Goal: Information Seeking & Learning: Learn about a topic

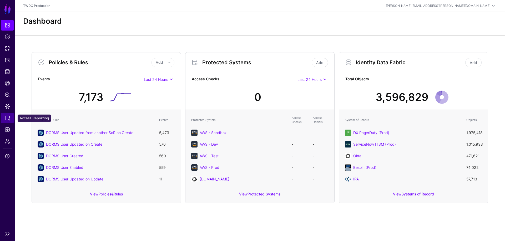
click at [8, 118] on span "Access Reporting" at bounding box center [7, 117] width 5 height 5
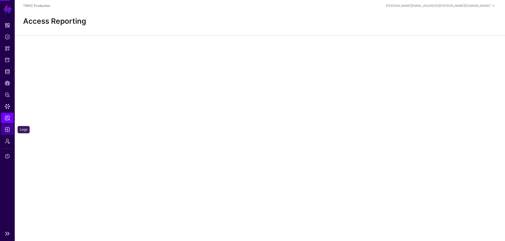
click at [6, 130] on span "Logs" at bounding box center [7, 129] width 5 height 5
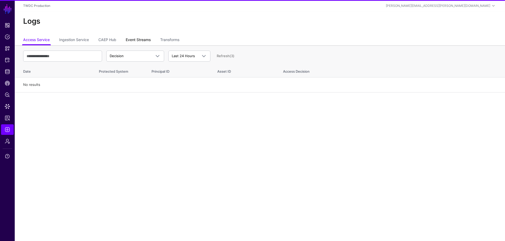
click at [138, 39] on link "Event Streams" at bounding box center [138, 40] width 25 height 10
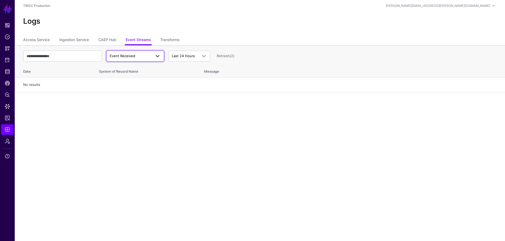
click at [133, 57] on span "Event Received" at bounding box center [122, 56] width 25 height 4
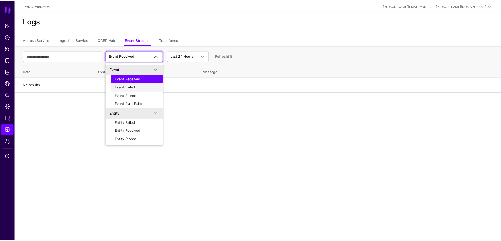
scroll to position [17, 0]
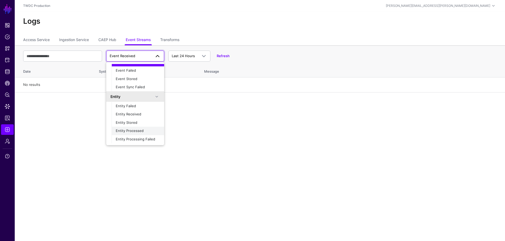
click at [133, 132] on span "Entity Processed" at bounding box center [130, 130] width 28 height 4
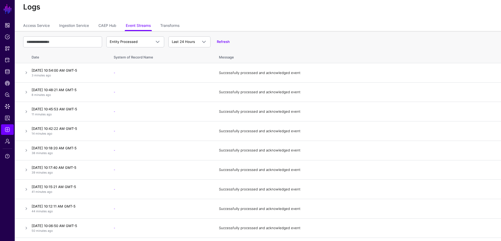
scroll to position [0, 0]
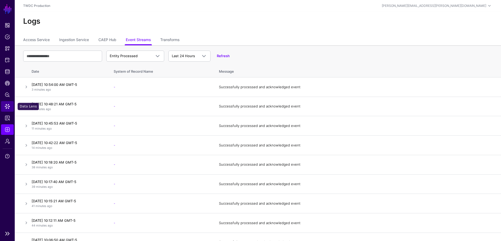
click at [7, 107] on span "Data Lens" at bounding box center [7, 106] width 5 height 5
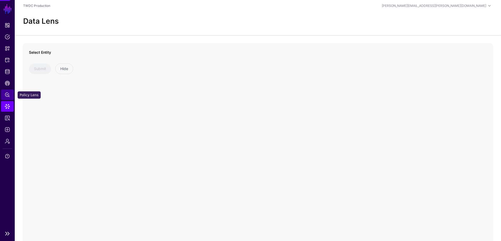
click at [6, 92] on span "Policy Lens" at bounding box center [7, 94] width 5 height 5
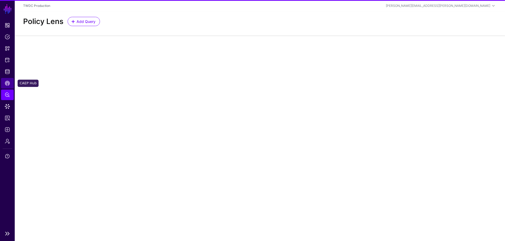
click at [8, 81] on span "CAEP Hub" at bounding box center [7, 82] width 5 height 5
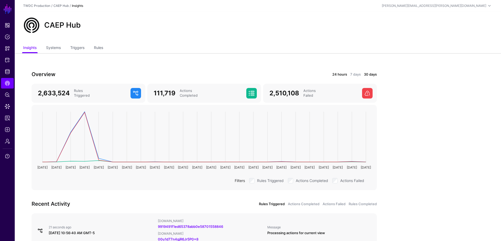
click at [340, 75] on link "24 hours" at bounding box center [339, 74] width 15 height 5
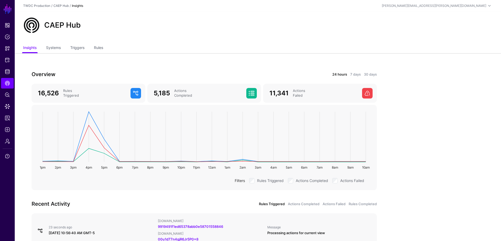
click at [337, 74] on link "24 hours" at bounding box center [339, 74] width 15 height 5
click at [8, 131] on span "Logs" at bounding box center [7, 129] width 5 height 5
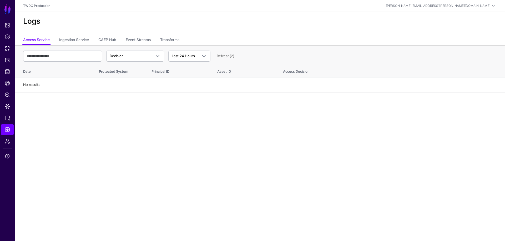
click at [99, 38] on ul "Access Service Ingestion Service CAEP Hub Event Streams Transforms" at bounding box center [259, 40] width 473 height 10
click at [105, 37] on link "CAEP Hub" at bounding box center [107, 40] width 18 height 10
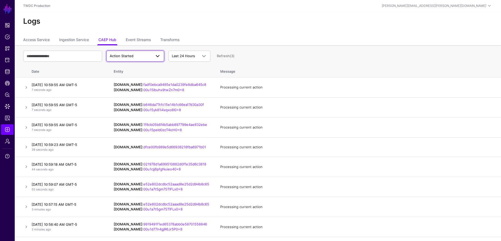
click at [139, 55] on span "Action Started" at bounding box center [131, 55] width 42 height 5
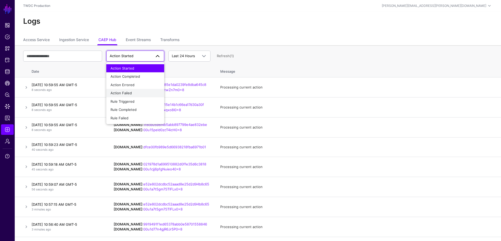
click at [134, 91] on div "Action Failed" at bounding box center [134, 92] width 49 height 5
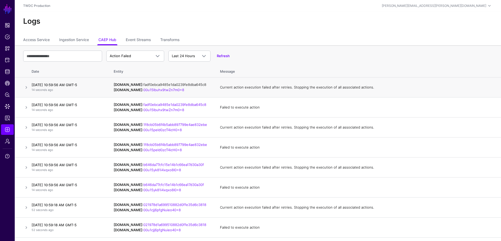
drag, startPoint x: 205, startPoint y: 83, endPoint x: 134, endPoint y: 83, distance: 70.5
click at [134, 83] on td "IPAUsers.id : fadf0ebca9485e1da0239fe8dba645c8 OktaUser.id : 00u15lbuhx9twZn7m0…" at bounding box center [161, 87] width 106 height 20
copy link "fadf0ebca9485e1da0239fe8dba645c8"
click at [59, 54] on input "text" at bounding box center [62, 55] width 79 height 11
paste input "**********"
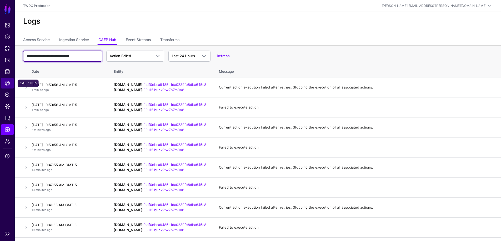
type input "**********"
click at [9, 85] on span "CAEP Hub" at bounding box center [7, 82] width 5 height 5
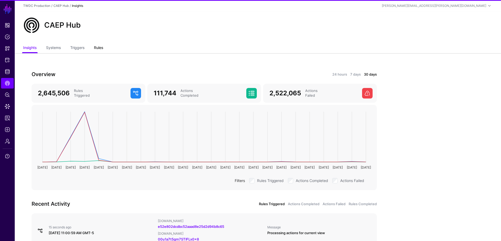
click at [101, 46] on link "Rules" at bounding box center [98, 48] width 9 height 10
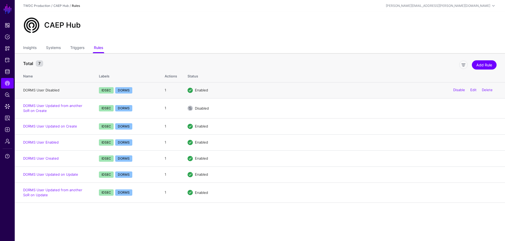
click at [42, 89] on link "DORMS User Disabled" at bounding box center [41, 90] width 36 height 4
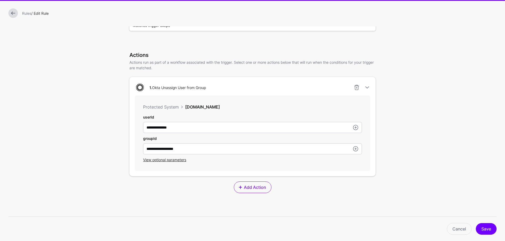
scroll to position [171, 0]
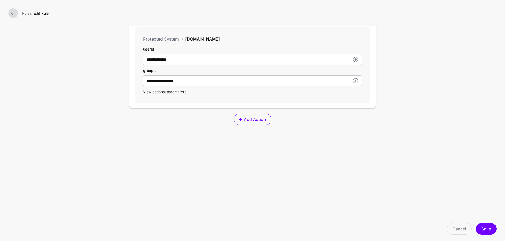
click at [174, 94] on div "View optional parameters" at bounding box center [252, 92] width 219 height 6
click at [176, 92] on span "View optional parameters" at bounding box center [164, 91] width 43 height 4
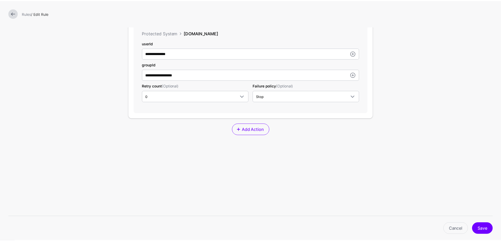
scroll to position [177, 0]
drag, startPoint x: 463, startPoint y: 230, endPoint x: 447, endPoint y: 206, distance: 28.4
click at [463, 230] on link "Cancel" at bounding box center [459, 229] width 25 height 12
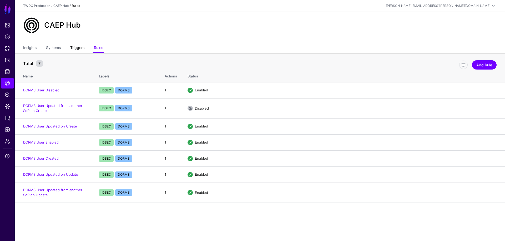
click at [78, 47] on link "Triggers" at bounding box center [77, 48] width 14 height 10
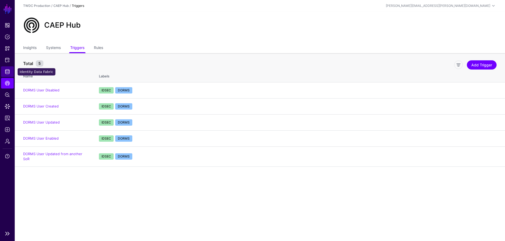
click at [9, 73] on span "Identity Data Fabric" at bounding box center [7, 71] width 5 height 5
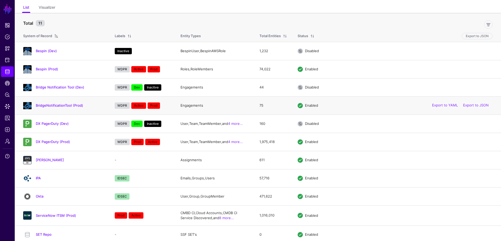
scroll to position [35, 0]
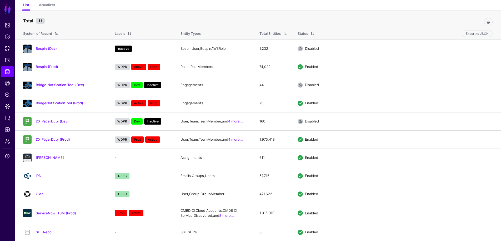
click at [41, 193] on link "Okta" at bounding box center [40, 193] width 8 height 4
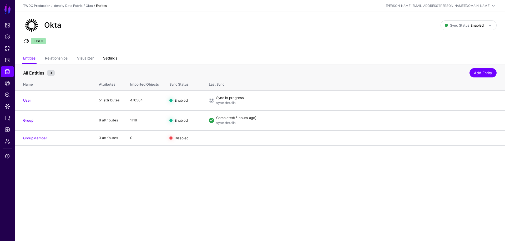
click at [110, 60] on link "Settings" at bounding box center [110, 59] width 14 height 10
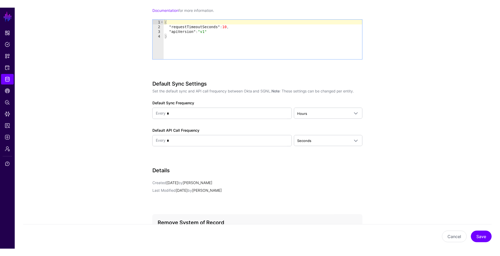
scroll to position [626, 0]
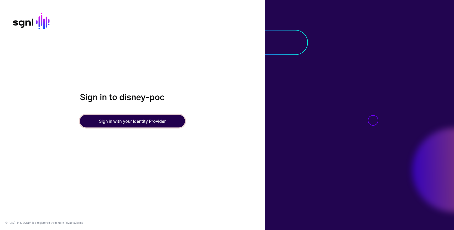
click at [139, 121] on button "Sign in with your Identity Provider" at bounding box center [132, 121] width 105 height 13
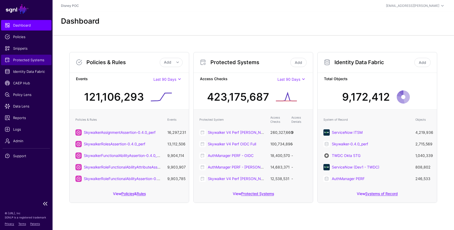
click at [24, 61] on span "Protected Systems" at bounding box center [26, 59] width 43 height 5
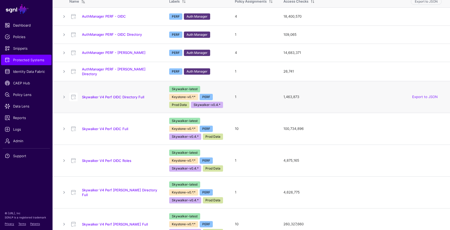
scroll to position [22, 0]
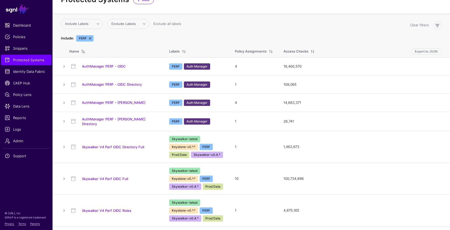
click at [89, 38] on link at bounding box center [90, 38] width 4 height 4
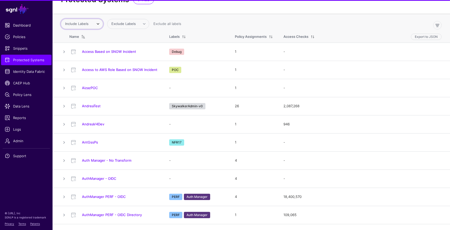
click at [83, 22] on span "Include Labels" at bounding box center [76, 24] width 23 height 4
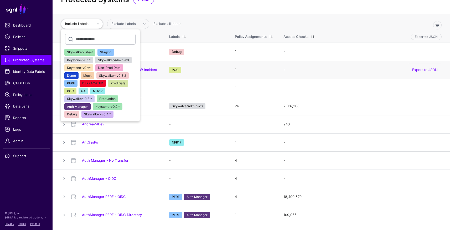
drag, startPoint x: 96, startPoint y: 92, endPoint x: 103, endPoint y: 92, distance: 6.3
click at [96, 92] on span "NFR17" at bounding box center [98, 91] width 10 height 4
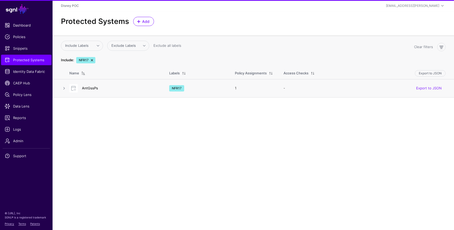
click at [93, 88] on link "AntGssPs" at bounding box center [90, 88] width 16 height 4
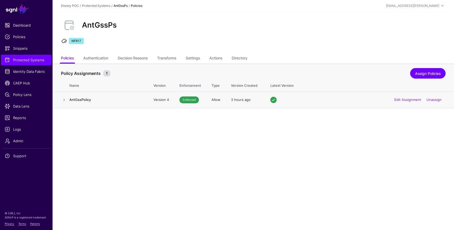
drag, startPoint x: 64, startPoint y: 99, endPoint x: 69, endPoint y: 102, distance: 5.7
click at [64, 99] on link at bounding box center [64, 100] width 6 height 6
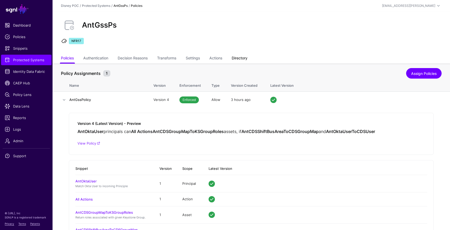
click at [243, 58] on link "Directory" at bounding box center [240, 59] width 16 height 10
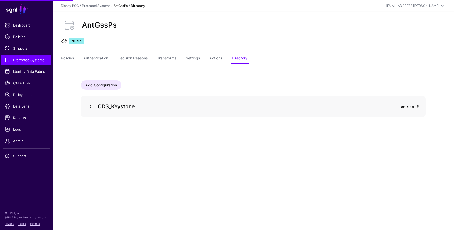
click at [88, 106] on link at bounding box center [90, 106] width 6 height 6
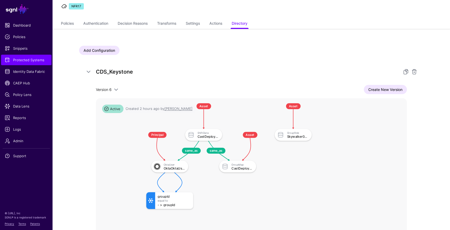
scroll to position [98, 0]
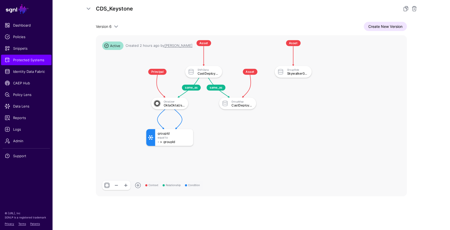
click at [378, 29] on link "Create New Version" at bounding box center [385, 26] width 43 height 9
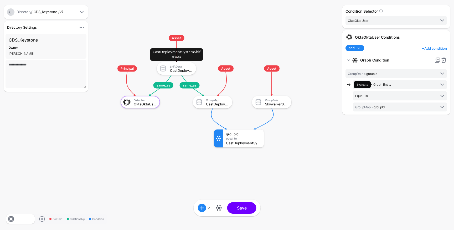
click at [180, 70] on div "CastDeploymentSystemShiftData" at bounding box center [181, 70] width 23 height 4
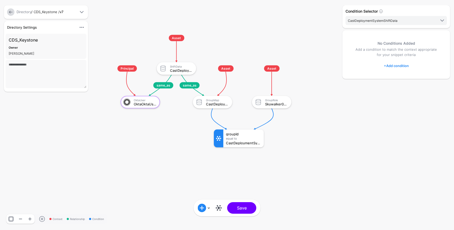
click at [395, 66] on link "+ Add condition" at bounding box center [396, 66] width 25 height 8
click at [403, 87] on div "Graph Condition" at bounding box center [417, 87] width 40 height 5
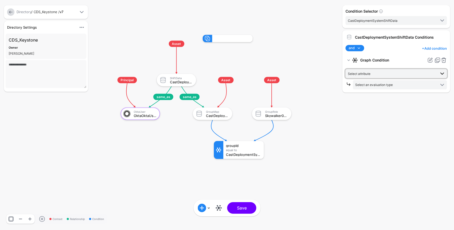
click at [386, 73] on span "Select attribute" at bounding box center [392, 74] width 88 height 6
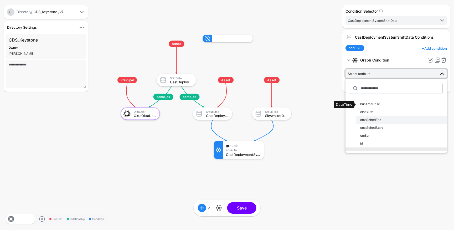
scroll to position [77, 0]
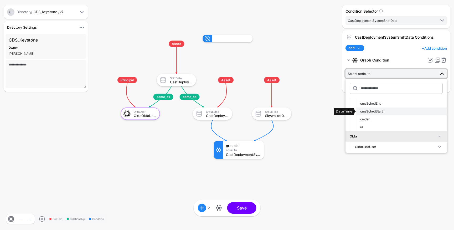
click at [379, 110] on span "cmsSchedStart" at bounding box center [371, 111] width 23 height 4
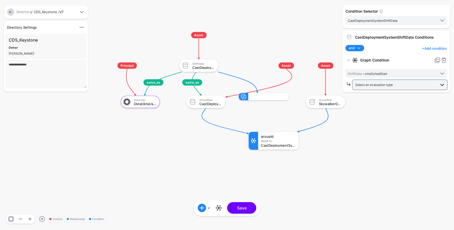
click at [401, 86] on span "Select an evaluation type" at bounding box center [395, 85] width 81 height 6
click at [386, 151] on span "Request Context Evaluate against context in the request" at bounding box center [400, 154] width 86 height 12
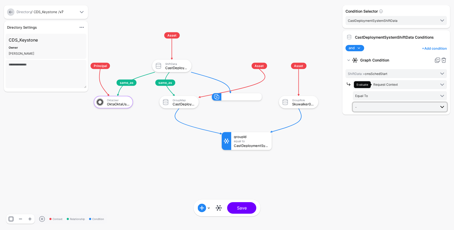
click at [395, 110] on link "-" at bounding box center [400, 107] width 94 height 9
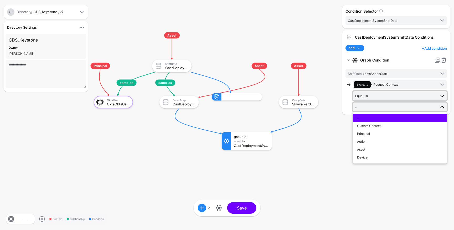
click at [381, 96] on span "Equal To" at bounding box center [395, 96] width 81 height 6
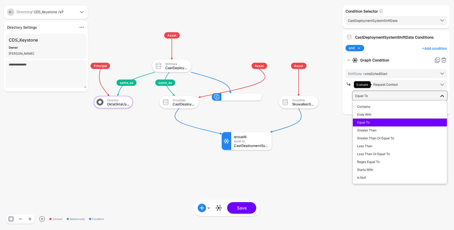
click at [381, 96] on span "Equal To" at bounding box center [395, 96] width 81 height 6
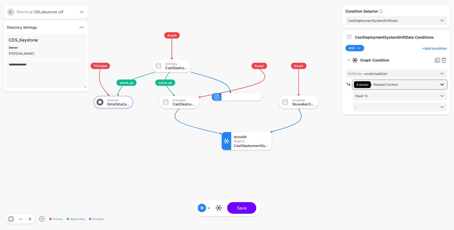
click at [385, 84] on span "Request Context" at bounding box center [386, 85] width 24 height 4
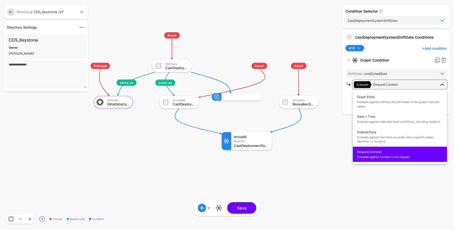
click at [385, 84] on span "Request Context" at bounding box center [386, 85] width 24 height 4
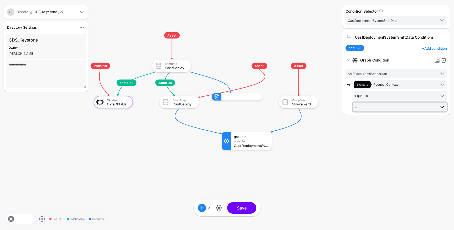
click at [375, 106] on span "-" at bounding box center [395, 107] width 81 height 6
click at [348, 103] on div at bounding box center [349, 95] width 7 height 31
click at [383, 75] on span "ShiftData > cmsSchedStart" at bounding box center [367, 74] width 39 height 4
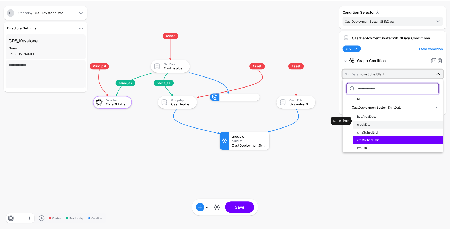
scroll to position [52, 0]
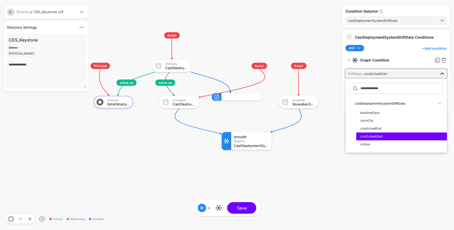
click at [10, 12] on link at bounding box center [10, 11] width 7 height 7
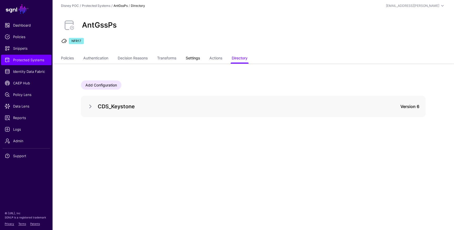
click at [198, 57] on link "Settings" at bounding box center [193, 59] width 14 height 10
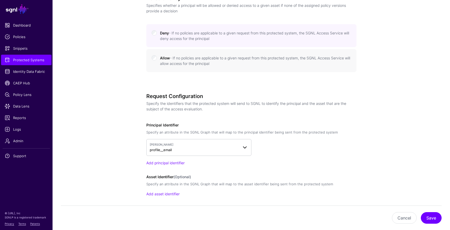
scroll to position [1, 0]
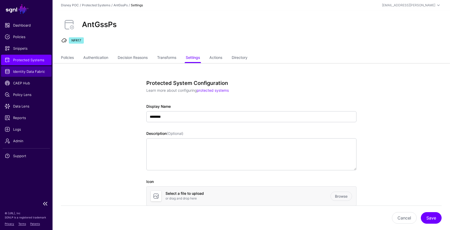
click at [25, 72] on span "Identity Data Fabric" at bounding box center [26, 71] width 43 height 5
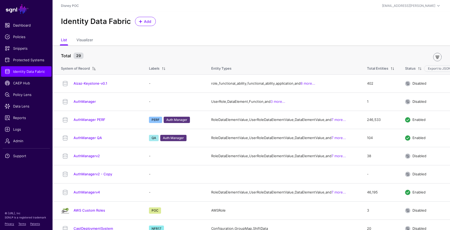
click at [439, 57] on link at bounding box center [437, 57] width 8 height 8
click at [133, 59] on span "Include Labels" at bounding box center [132, 56] width 34 height 6
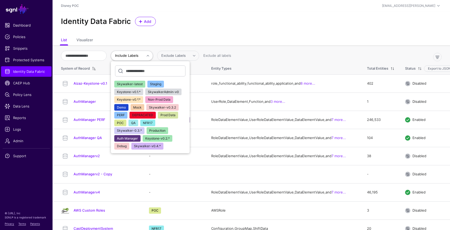
click at [149, 123] on span "NFR17" at bounding box center [148, 123] width 10 height 4
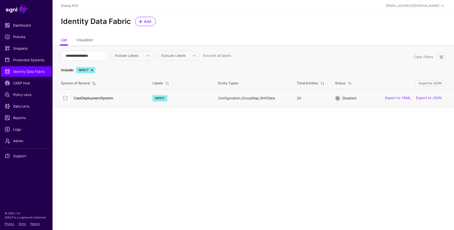
click at [98, 98] on link "CastDeploymentSystem" at bounding box center [93, 98] width 39 height 4
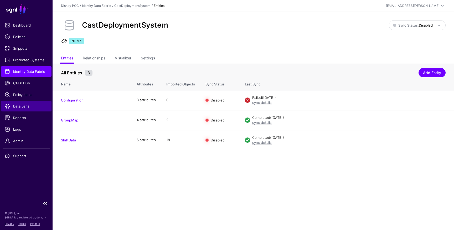
click at [19, 105] on span "Data Lens" at bounding box center [26, 106] width 43 height 5
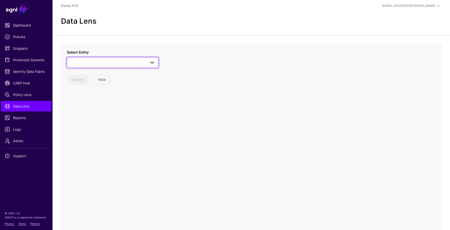
click at [99, 62] on span at bounding box center [112, 62] width 85 height 6
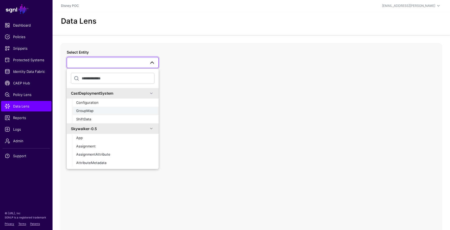
click at [90, 113] on span "GroupMap" at bounding box center [84, 111] width 17 height 4
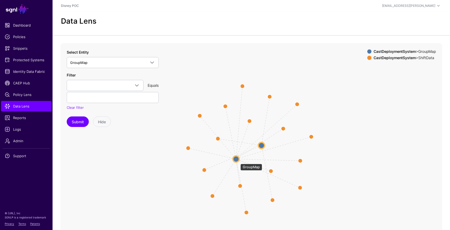
click at [238, 161] on circle at bounding box center [236, 159] width 6 height 6
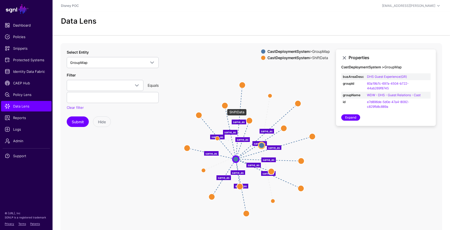
click at [225, 106] on circle at bounding box center [225, 105] width 6 height 6
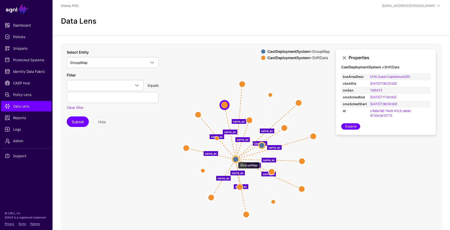
click at [236, 159] on circle at bounding box center [236, 159] width 6 height 6
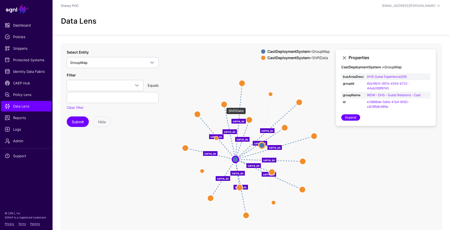
click at [224, 105] on circle at bounding box center [224, 104] width 6 height 6
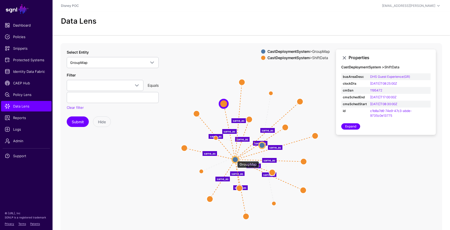
click at [235, 159] on circle at bounding box center [235, 159] width 6 height 6
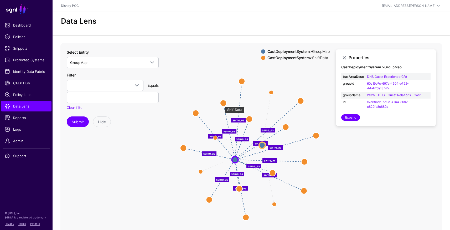
click at [222, 104] on circle at bounding box center [223, 103] width 6 height 6
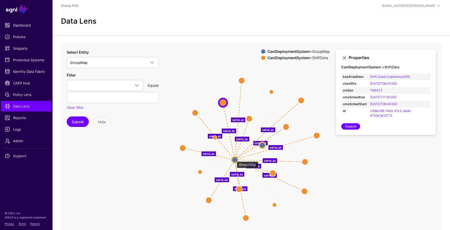
click at [234, 159] on circle at bounding box center [235, 160] width 6 height 6
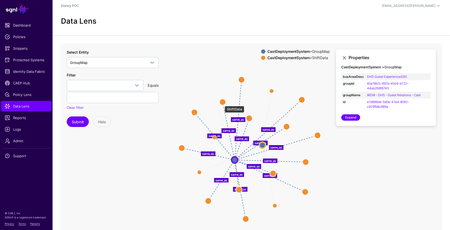
click at [222, 103] on circle at bounding box center [223, 102] width 6 height 6
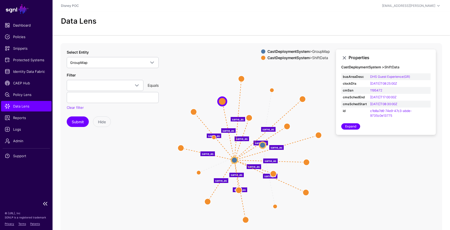
click at [25, 108] on span "Data Lens" at bounding box center [26, 106] width 43 height 5
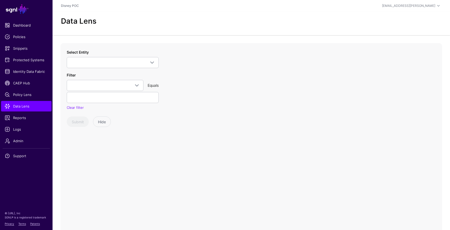
drag, startPoint x: 26, startPoint y: 71, endPoint x: 120, endPoint y: 70, distance: 94.1
click at [26, 71] on span "Identity Data Fabric" at bounding box center [26, 71] width 43 height 5
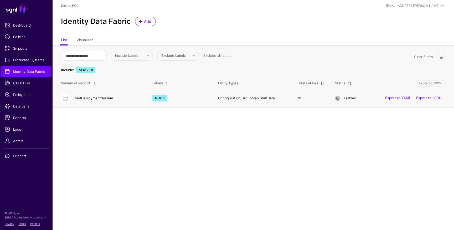
click at [103, 99] on link "CastDeploymentSystem" at bounding box center [93, 98] width 39 height 4
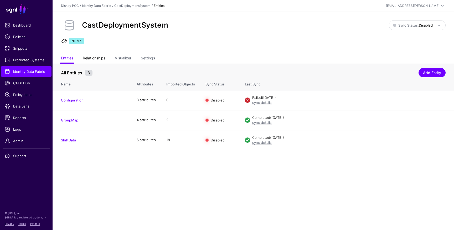
click at [95, 59] on link "Relationships" at bounding box center [94, 59] width 23 height 10
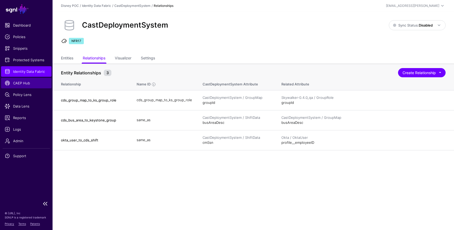
click at [22, 84] on span "CAEP Hub" at bounding box center [26, 82] width 43 height 5
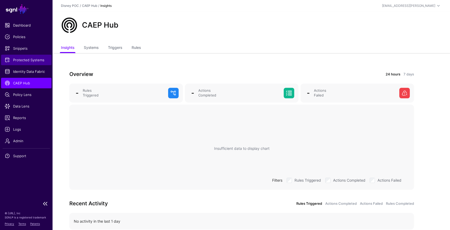
click at [32, 59] on span "Protected Systems" at bounding box center [26, 59] width 43 height 5
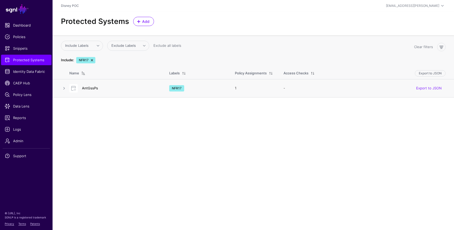
click at [94, 89] on link "AntGssPs" at bounding box center [90, 88] width 16 height 4
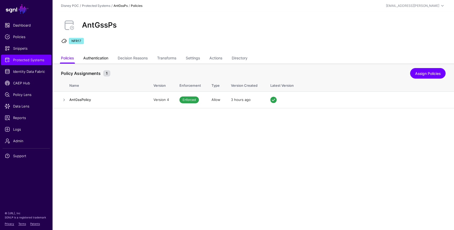
click at [94, 58] on link "Authentication" at bounding box center [95, 59] width 25 height 10
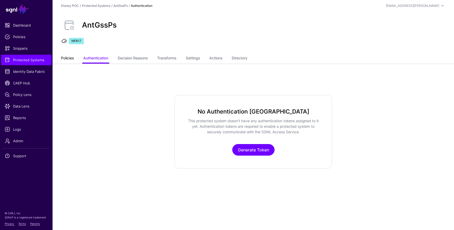
click at [74, 57] on link "Policies" at bounding box center [67, 59] width 13 height 10
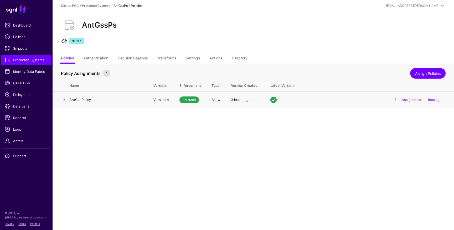
drag, startPoint x: 62, startPoint y: 100, endPoint x: 73, endPoint y: 105, distance: 12.2
click at [62, 100] on link at bounding box center [64, 100] width 6 height 6
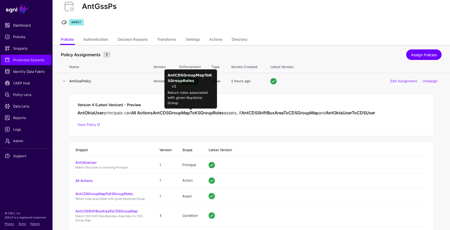
scroll to position [49, 0]
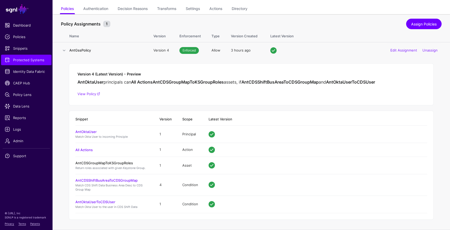
click at [115, 163] on link "AntCDSGroupMapToKSGroupRoles" at bounding box center [104, 163] width 58 height 4
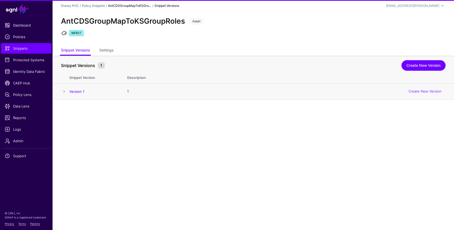
click at [65, 91] on span at bounding box center [64, 91] width 6 height 6
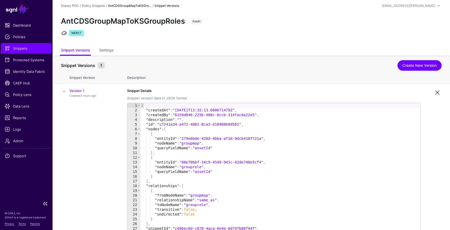
click at [19, 50] on span "Snippets" at bounding box center [26, 48] width 43 height 5
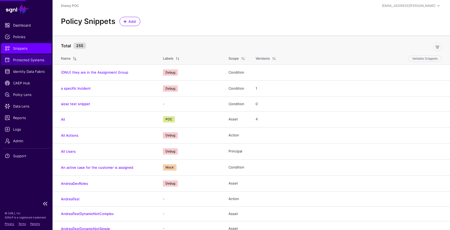
click at [24, 63] on link "Protected Systems" at bounding box center [26, 60] width 50 height 11
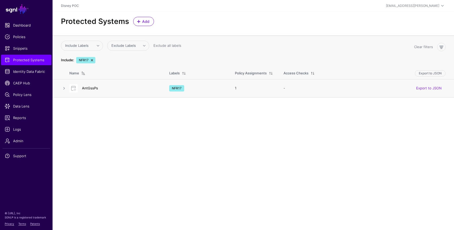
click at [87, 88] on link "AntGssPs" at bounding box center [90, 88] width 16 height 4
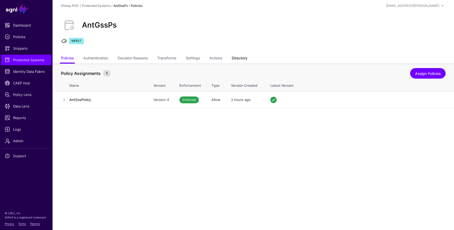
click at [237, 58] on link "Directory" at bounding box center [240, 59] width 16 height 10
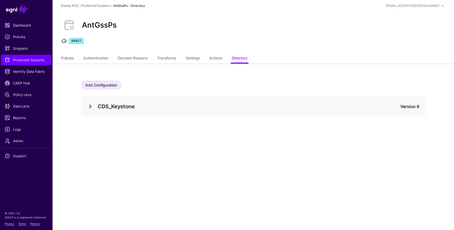
click at [89, 107] on link at bounding box center [90, 106] width 6 height 6
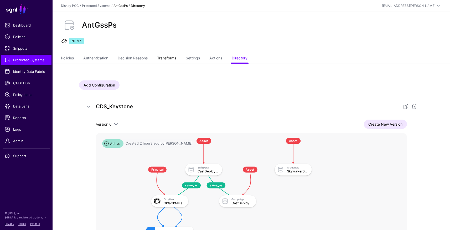
click at [171, 57] on link "Transforms" at bounding box center [166, 59] width 19 height 10
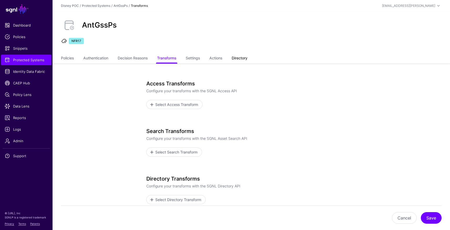
click at [241, 59] on link "Directory" at bounding box center [240, 59] width 16 height 10
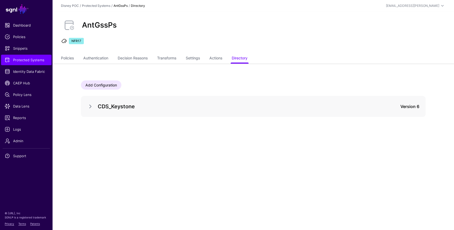
drag, startPoint x: 33, startPoint y: 72, endPoint x: 61, endPoint y: 80, distance: 28.9
click at [33, 72] on span "Identity Data Fabric" at bounding box center [26, 71] width 43 height 5
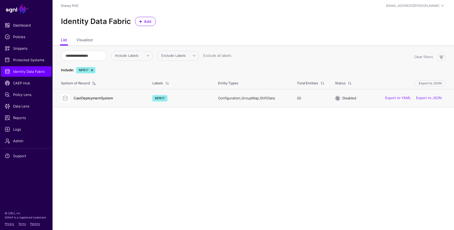
click at [104, 97] on link "CastDeploymentSystem" at bounding box center [93, 98] width 39 height 4
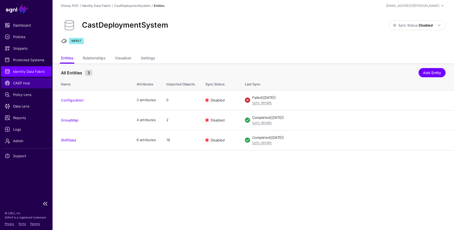
click at [18, 84] on span "CAEP Hub" at bounding box center [26, 82] width 43 height 5
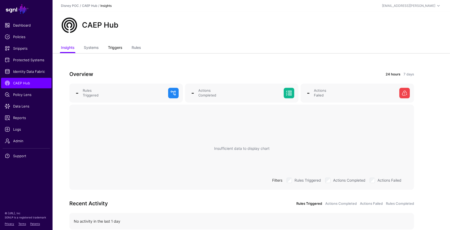
click at [121, 48] on link "Triggers" at bounding box center [115, 48] width 14 height 10
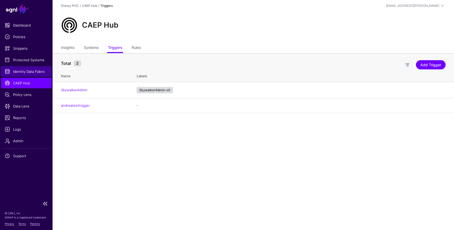
click at [18, 72] on span "Identity Data Fabric" at bounding box center [26, 71] width 43 height 5
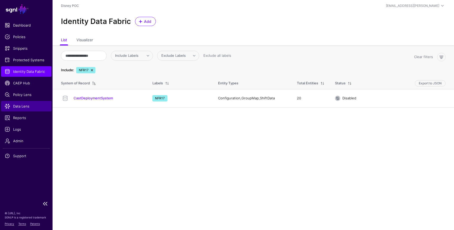
drag, startPoint x: 24, startPoint y: 110, endPoint x: 49, endPoint y: 109, distance: 24.7
click at [24, 110] on link "Data Lens" at bounding box center [26, 106] width 50 height 11
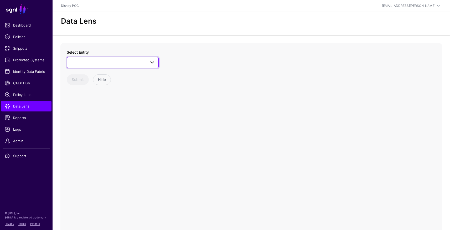
click at [106, 64] on span at bounding box center [112, 62] width 85 height 6
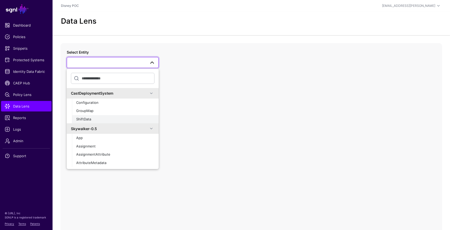
click at [104, 119] on div "ShiftData" at bounding box center [115, 119] width 78 height 5
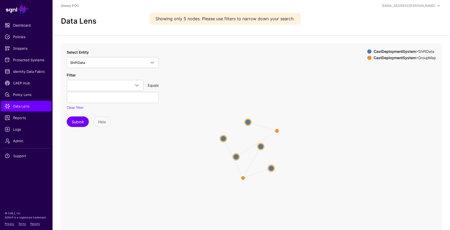
click at [224, 138] on circle at bounding box center [223, 138] width 6 height 6
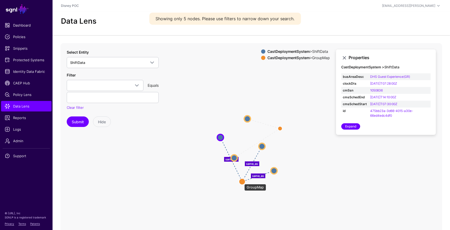
click at [242, 181] on circle at bounding box center [242, 181] width 6 height 6
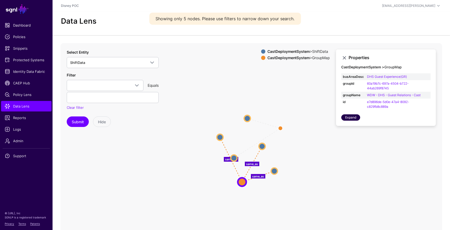
click at [347, 119] on link "Expand" at bounding box center [350, 117] width 19 height 6
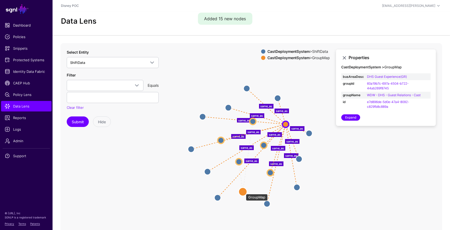
click at [243, 191] on circle at bounding box center [243, 191] width 8 height 8
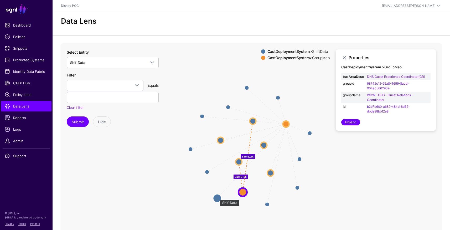
click at [217, 197] on circle at bounding box center [217, 198] width 8 height 8
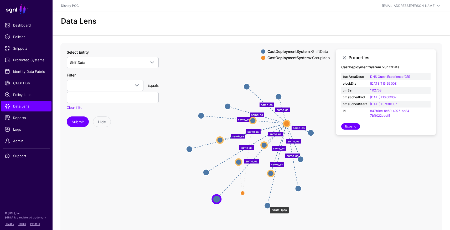
click at [267, 204] on circle at bounding box center [267, 205] width 6 height 6
click at [298, 188] on circle at bounding box center [299, 189] width 6 height 6
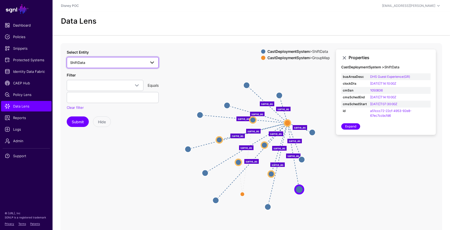
click at [95, 61] on span "ShiftData" at bounding box center [108, 63] width 76 height 6
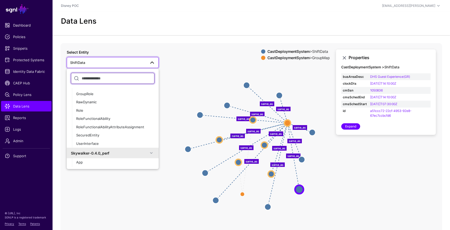
scroll to position [235, 0]
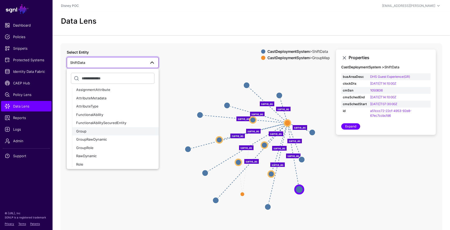
click at [99, 130] on div "Group" at bounding box center [115, 131] width 78 height 5
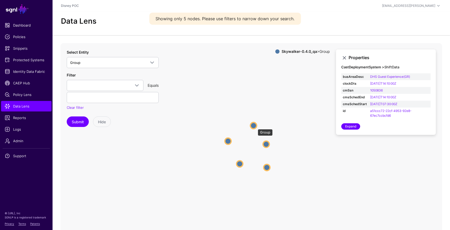
click at [256, 126] on circle at bounding box center [254, 125] width 6 height 6
click at [252, 123] on circle at bounding box center [254, 123] width 6 height 6
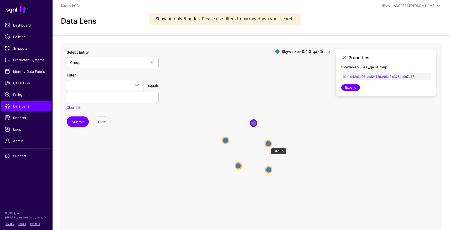
click at [268, 144] on circle at bounding box center [268, 143] width 6 height 6
click at [270, 169] on circle at bounding box center [269, 170] width 6 height 6
click at [238, 167] on circle at bounding box center [238, 166] width 6 height 6
click at [226, 141] on circle at bounding box center [225, 140] width 6 height 6
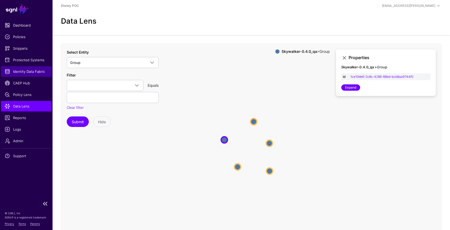
click at [25, 74] on span "Identity Data Fabric" at bounding box center [26, 71] width 43 height 5
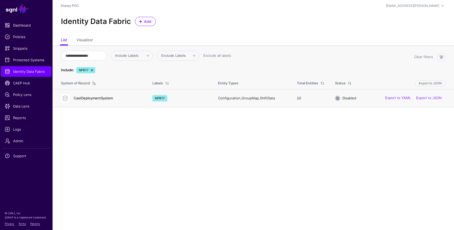
click at [87, 99] on link "CastDeploymentSystem" at bounding box center [93, 98] width 39 height 4
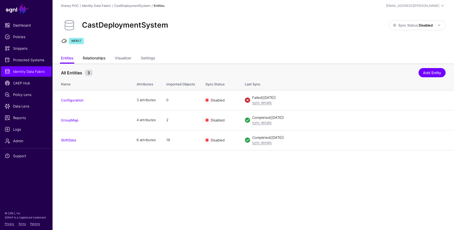
click at [97, 59] on link "Relationships" at bounding box center [94, 59] width 23 height 10
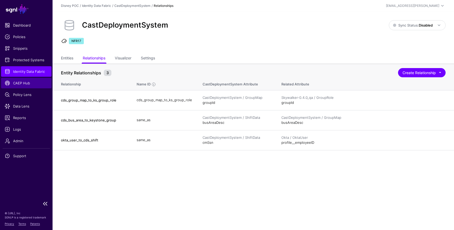
click at [16, 84] on span "CAEP Hub" at bounding box center [26, 82] width 43 height 5
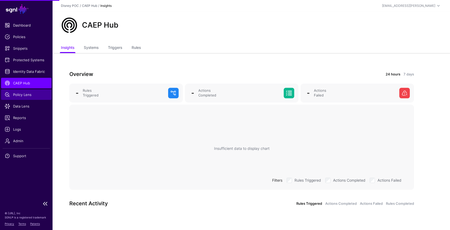
click at [18, 99] on link "Policy Lens" at bounding box center [26, 94] width 50 height 11
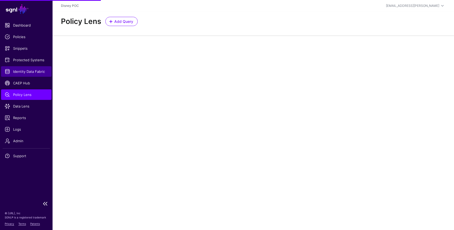
click at [28, 74] on span "Identity Data Fabric" at bounding box center [26, 71] width 43 height 5
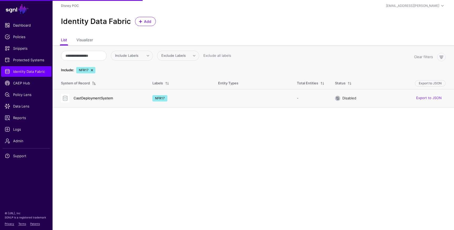
click at [91, 99] on link "CastDeploymentSystem" at bounding box center [93, 98] width 39 height 4
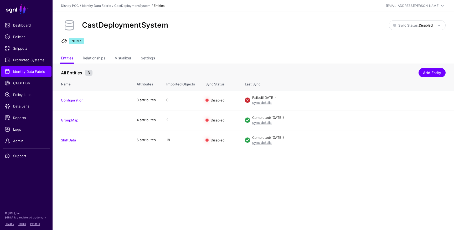
click at [71, 121] on link "GroupMap" at bounding box center [69, 120] width 17 height 4
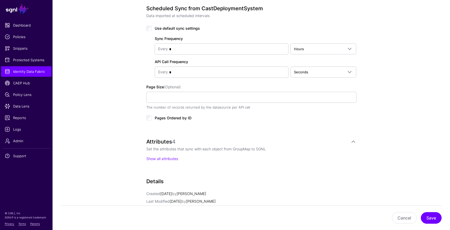
scroll to position [325, 0]
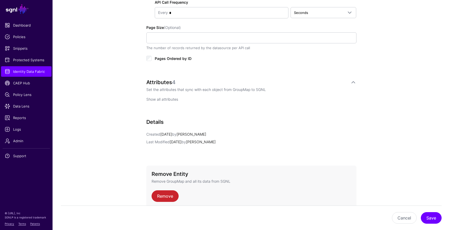
click at [165, 98] on link "Show all attributes" at bounding box center [162, 99] width 32 height 4
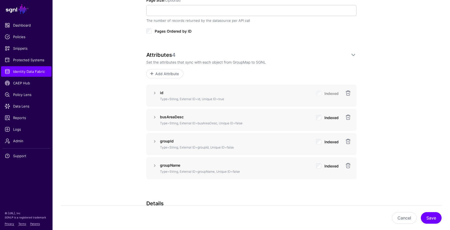
scroll to position [381, 0]
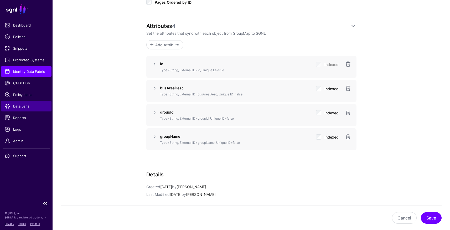
click at [23, 108] on span "Data Lens" at bounding box center [26, 106] width 43 height 5
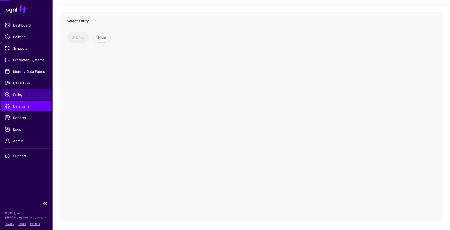
scroll to position [31, 0]
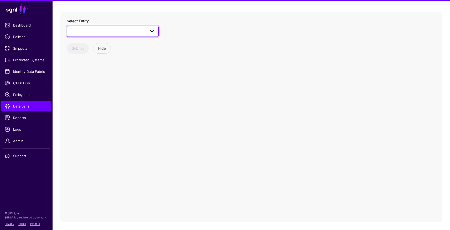
click at [101, 35] on link at bounding box center [113, 31] width 92 height 11
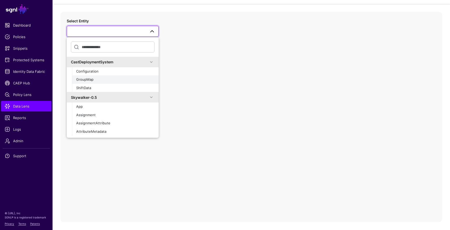
click at [98, 80] on div "GroupMap" at bounding box center [115, 79] width 78 height 5
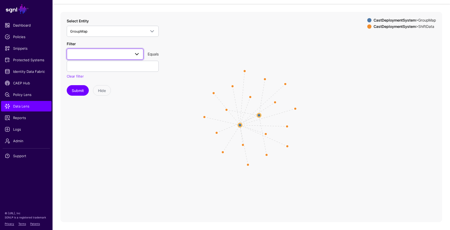
click at [103, 55] on span at bounding box center [105, 54] width 70 height 6
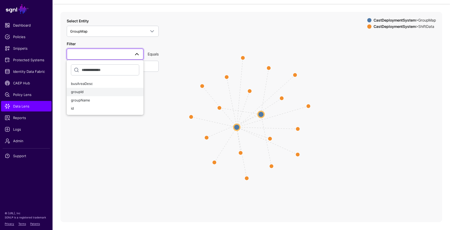
click at [90, 92] on div "groupId" at bounding box center [105, 91] width 68 height 5
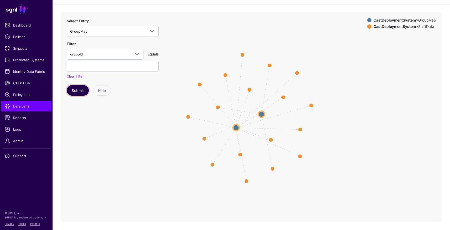
click at [79, 89] on button "Submit" at bounding box center [78, 90] width 22 height 11
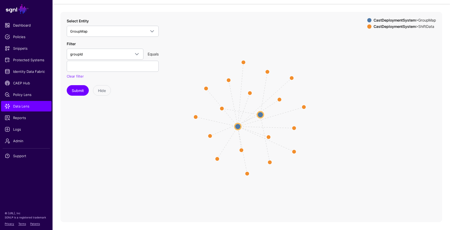
click at [242, 126] on icon "same_as same_as same_as same_as same_as same_as same_as same_as same_as same_as…" at bounding box center [251, 117] width 382 height 210
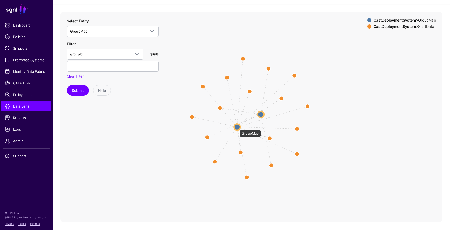
click at [237, 127] on circle at bounding box center [237, 127] width 6 height 6
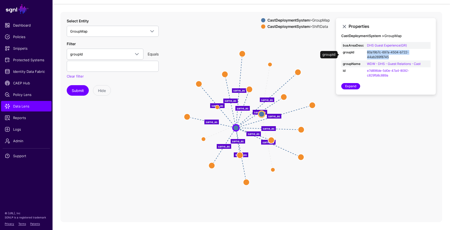
drag, startPoint x: 390, startPoint y: 58, endPoint x: 367, endPoint y: 53, distance: 23.6
click at [367, 53] on td "60a19b7c-697a-4504-b722-44ab269f8745" at bounding box center [398, 55] width 65 height 12
copy link "60a19b7c-697a-4504-b722-44ab269f8745"
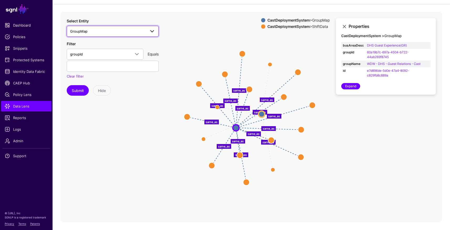
click at [98, 32] on span "GroupMap" at bounding box center [108, 31] width 76 height 6
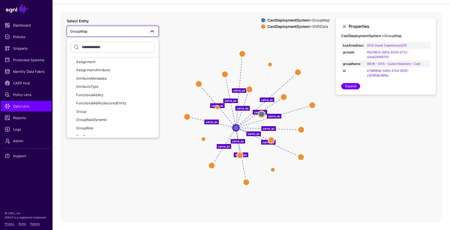
scroll to position [54, 0]
click at [108, 109] on div "Group" at bounding box center [115, 110] width 78 height 5
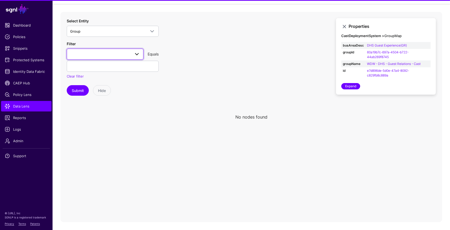
click at [93, 54] on span at bounding box center [105, 54] width 70 height 6
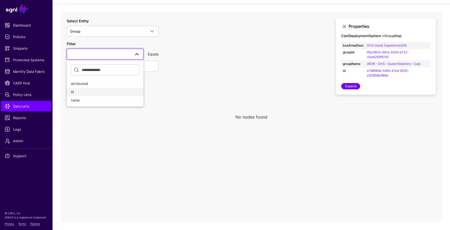
click at [88, 93] on div "id" at bounding box center [105, 91] width 68 height 5
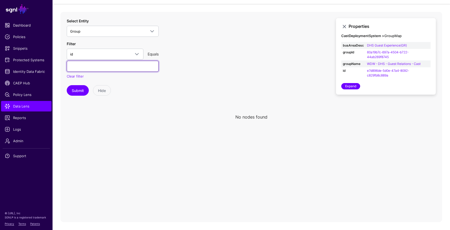
click at [99, 69] on input "text" at bounding box center [113, 66] width 92 height 11
paste input "**********"
type input "**********"
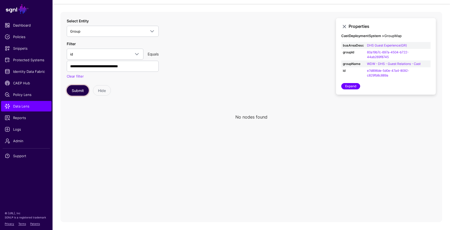
click at [81, 89] on button "Submit" at bounding box center [78, 90] width 22 height 11
click at [79, 91] on button "Submit" at bounding box center [78, 90] width 22 height 11
click at [28, 60] on span "Protected Systems" at bounding box center [26, 59] width 43 height 5
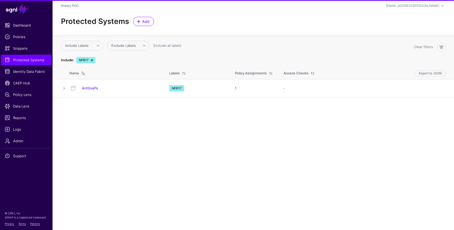
click at [97, 89] on link "AntGssPs" at bounding box center [90, 88] width 16 height 4
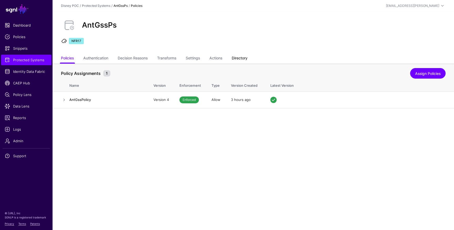
click at [239, 58] on link "Directory" at bounding box center [240, 59] width 16 height 10
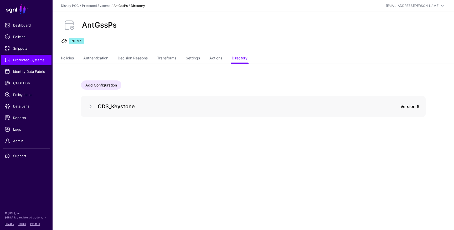
drag, startPoint x: 88, startPoint y: 106, endPoint x: 135, endPoint y: 115, distance: 48.2
click at [88, 106] on link at bounding box center [90, 106] width 6 height 6
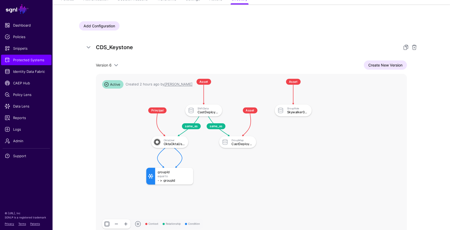
scroll to position [59, 0]
click at [391, 65] on link "Create New Version" at bounding box center [385, 64] width 43 height 9
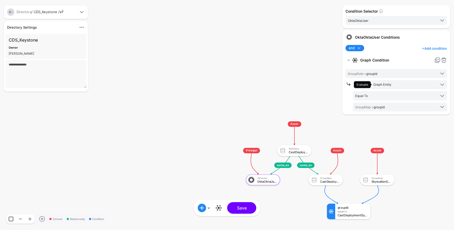
drag, startPoint x: 386, startPoint y: 198, endPoint x: 362, endPoint y: 182, distance: 28.9
click at [362, 182] on div "Condition Selector OktaOktaUser OktaOktaUser CastDeploymentSystemShiftData Cast…" at bounding box center [396, 115] width 110 height 220
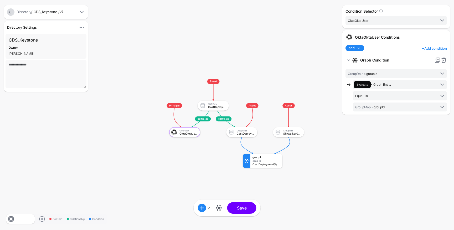
drag, startPoint x: 212, startPoint y: 141, endPoint x: 143, endPoint y: 110, distance: 75.5
click at [143, 110] on rect at bounding box center [160, 74] width 35886 height 18171
click at [9, 14] on link at bounding box center [10, 11] width 7 height 7
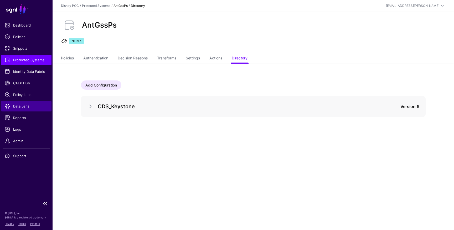
click at [20, 105] on span "Data Lens" at bounding box center [26, 106] width 43 height 5
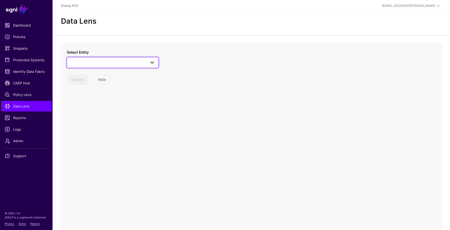
click at [130, 66] on link at bounding box center [113, 62] width 92 height 11
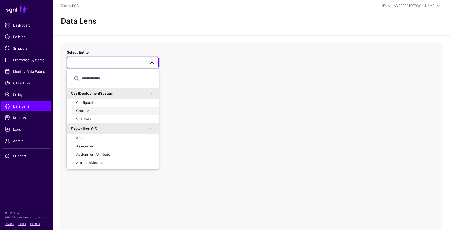
click at [101, 109] on div "GroupMap" at bounding box center [115, 110] width 78 height 5
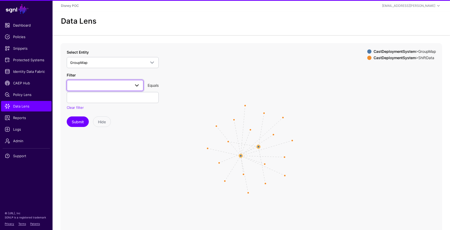
click at [119, 87] on span at bounding box center [105, 85] width 70 height 6
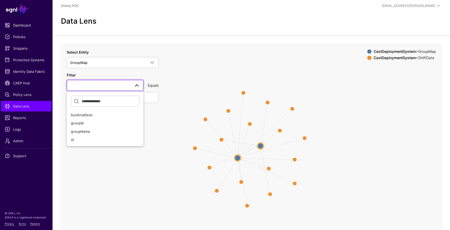
click at [119, 86] on span at bounding box center [105, 85] width 70 height 6
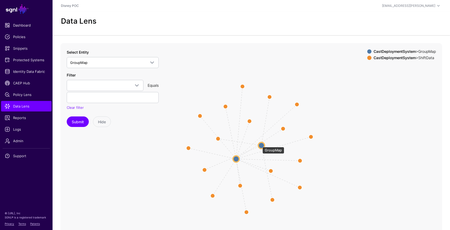
click at [260, 145] on circle at bounding box center [261, 145] width 6 height 6
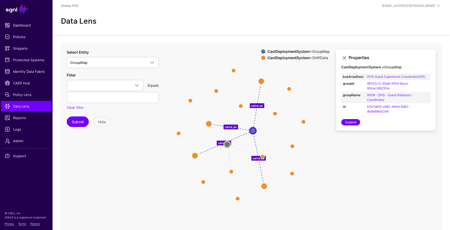
drag, startPoint x: 327, startPoint y: 163, endPoint x: 318, endPoint y: 148, distance: 17.1
click at [318, 148] on icon "same_as same_as same_as same_as same_as same_as same_as same_as same_as same_as…" at bounding box center [251, 148] width 382 height 210
click at [227, 145] on circle at bounding box center [227, 144] width 6 height 6
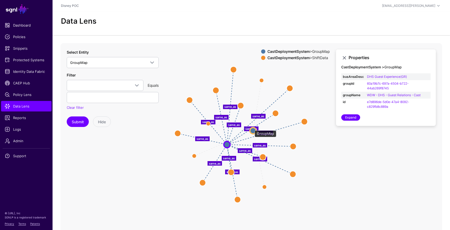
click at [252, 128] on circle at bounding box center [253, 130] width 6 height 6
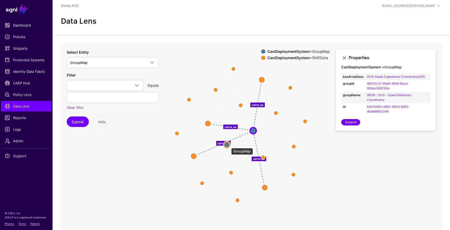
click at [229, 145] on circle at bounding box center [227, 144] width 6 height 6
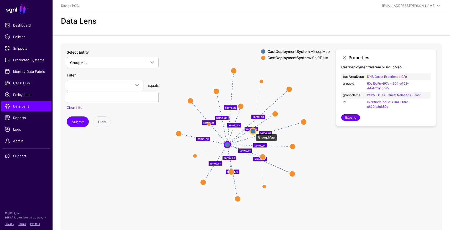
click at [253, 131] on circle at bounding box center [253, 131] width 6 height 6
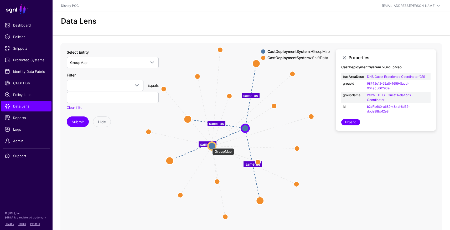
click at [210, 146] on circle at bounding box center [212, 146] width 8 height 8
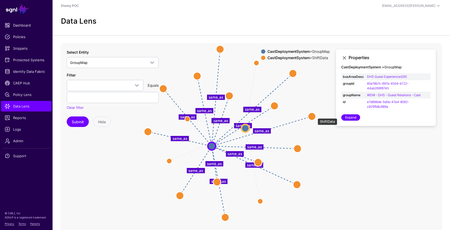
click at [315, 116] on circle at bounding box center [312, 117] width 8 height 8
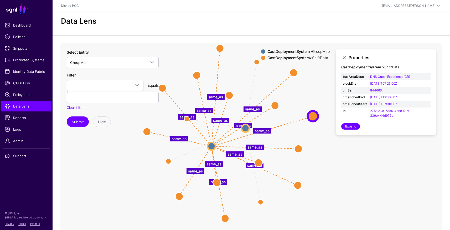
drag, startPoint x: 23, startPoint y: 72, endPoint x: 96, endPoint y: 73, distance: 72.3
click at [23, 72] on span "Identity Data Fabric" at bounding box center [26, 71] width 43 height 5
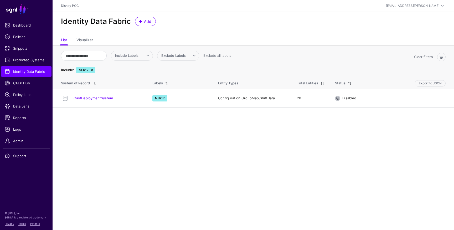
click at [104, 97] on link "CastDeploymentSystem" at bounding box center [93, 98] width 39 height 4
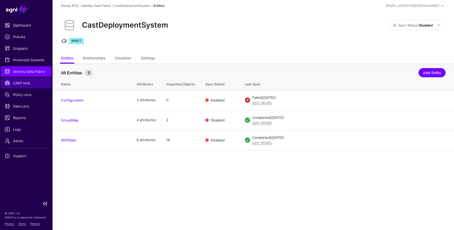
click at [19, 84] on span "CAEP Hub" at bounding box center [26, 82] width 43 height 5
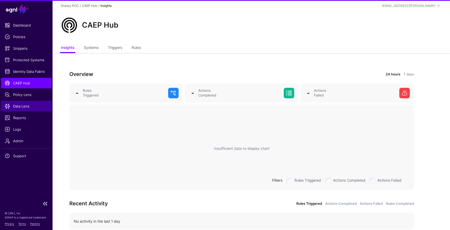
click at [18, 106] on span "Data Lens" at bounding box center [26, 106] width 43 height 5
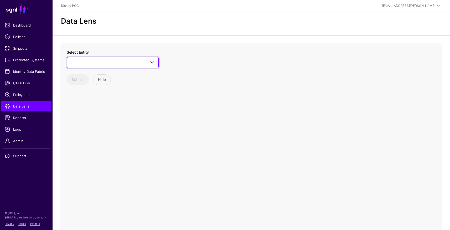
click at [131, 66] on link at bounding box center [113, 62] width 92 height 11
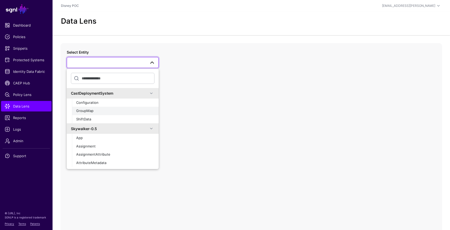
click at [111, 110] on div "GroupMap" at bounding box center [115, 110] width 78 height 5
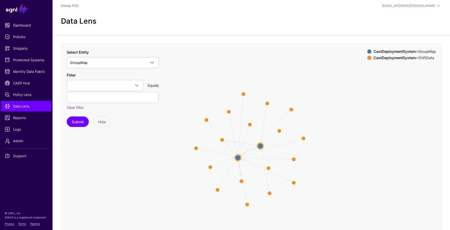
click at [260, 146] on circle at bounding box center [260, 146] width 6 height 6
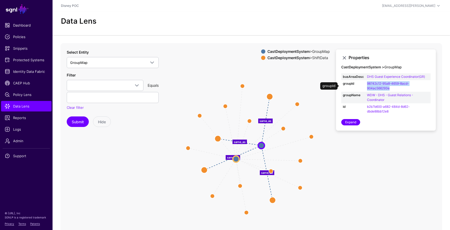
drag, startPoint x: 397, startPoint y: 88, endPoint x: 363, endPoint y: 83, distance: 34.0
click at [363, 83] on tr "groupId 98742c12-95a8-4659-8acd-904ac566293e" at bounding box center [385, 86] width 89 height 12
copy tr "98742c12-95a8-4659-8acd-904ac566293e"
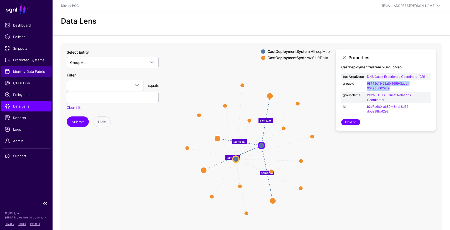
click at [31, 73] on span "Identity Data Fabric" at bounding box center [26, 71] width 43 height 5
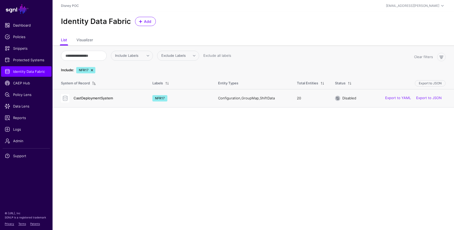
click at [87, 96] on link "CastDeploymentSystem" at bounding box center [93, 98] width 39 height 4
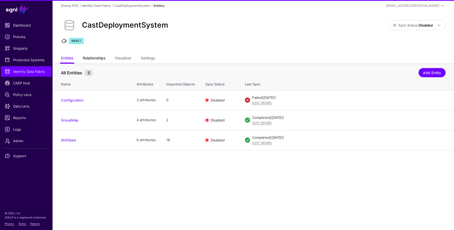
click at [96, 57] on link "Relationships" at bounding box center [94, 59] width 23 height 10
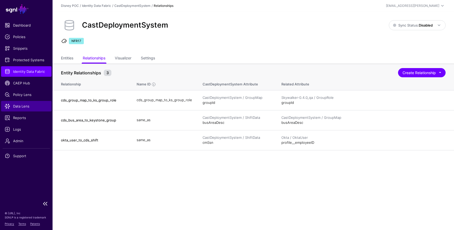
click at [22, 107] on span "Data Lens" at bounding box center [26, 106] width 43 height 5
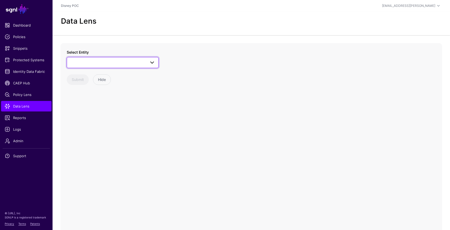
click at [89, 64] on span at bounding box center [112, 62] width 85 height 6
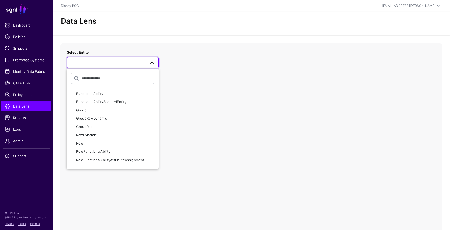
scroll to position [257, 0]
click at [90, 126] on span "GroupRole" at bounding box center [84, 126] width 17 height 4
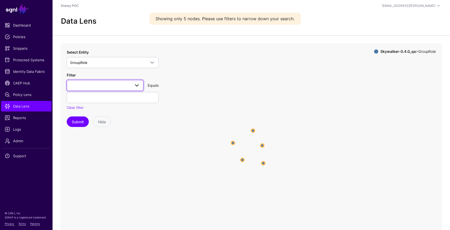
click at [84, 83] on span at bounding box center [105, 85] width 70 height 6
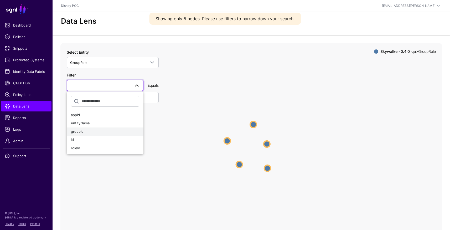
click at [85, 132] on div "groupId" at bounding box center [105, 131] width 68 height 5
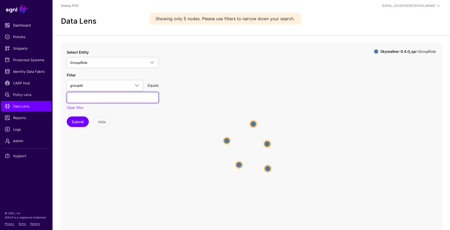
click at [91, 99] on input "text" at bounding box center [113, 97] width 92 height 11
paste input "**********"
drag, startPoint x: 78, startPoint y: 98, endPoint x: 35, endPoint y: 91, distance: 43.8
click at [35, 91] on main "SGNL Dashboard Policies Snippets Protected Systems Identity Data Fabric CAEP Hu…" at bounding box center [225, 126] width 450 height 253
type input "**********"
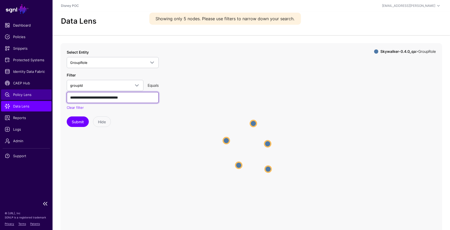
click at [67, 116] on button "Submit" at bounding box center [78, 121] width 22 height 11
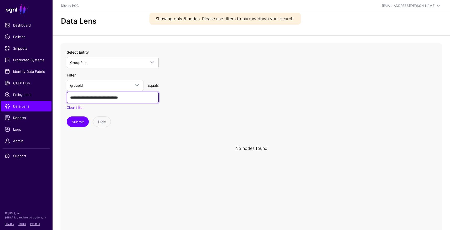
click at [141, 99] on input "**********" at bounding box center [113, 97] width 92 height 11
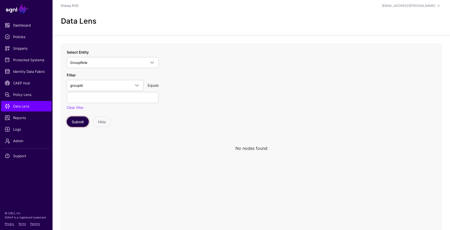
click at [81, 121] on button "Submit" at bounding box center [78, 121] width 22 height 11
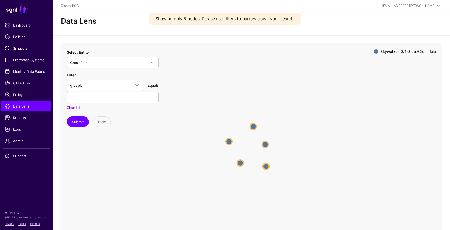
click at [254, 127] on circle at bounding box center [253, 126] width 6 height 6
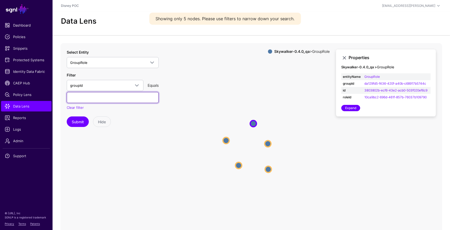
click at [75, 95] on input "text" at bounding box center [113, 97] width 92 height 11
paste input "**********"
type input "**********"
click at [194, 91] on icon "GroupRole GroupRole GroupRole GroupRole GroupRole GroupRole GroupRole GroupRole…" at bounding box center [251, 148] width 382 height 210
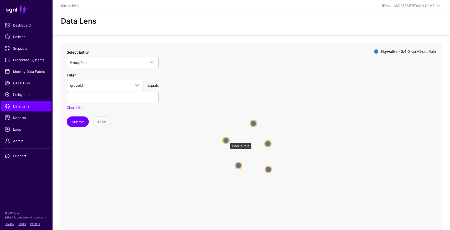
click at [227, 140] on circle at bounding box center [226, 140] width 6 height 6
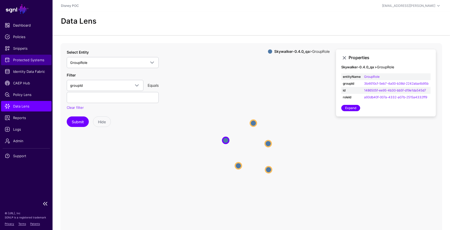
click at [27, 61] on span "Protected Systems" at bounding box center [26, 59] width 43 height 5
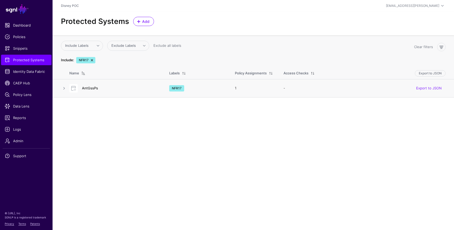
click at [93, 88] on link "AntGssPs" at bounding box center [90, 88] width 16 height 4
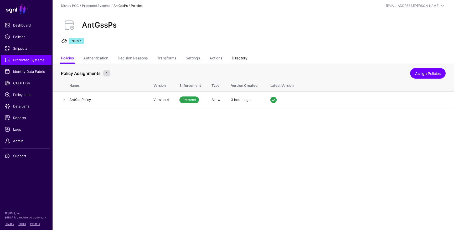
click at [237, 57] on link "Directory" at bounding box center [240, 59] width 16 height 10
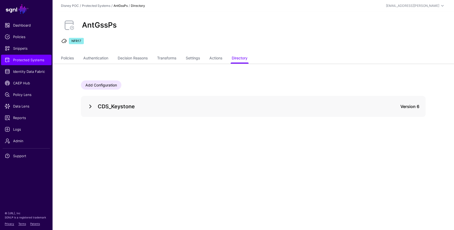
click at [90, 103] on link at bounding box center [90, 106] width 6 height 6
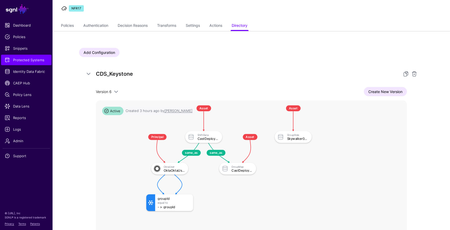
scroll to position [84, 0]
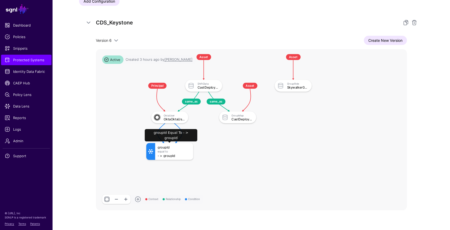
click div "groupId Equal To - > groupId"
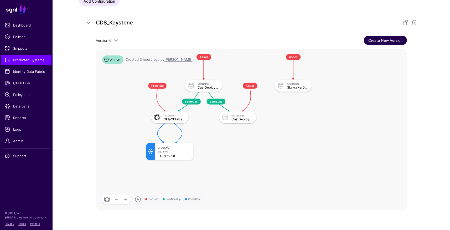
click at [374, 43] on link "Create New Version" at bounding box center [385, 40] width 43 height 9
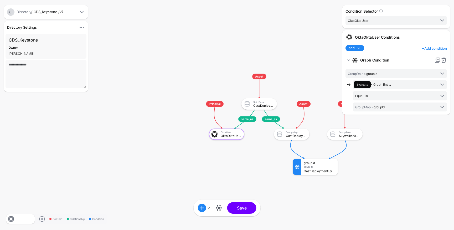
drag, startPoint x: 197, startPoint y: 159, endPoint x: 162, endPoint y: 95, distance: 73.2
click at [162, 95] on rect at bounding box center [198, 68] width 40882 height 20701
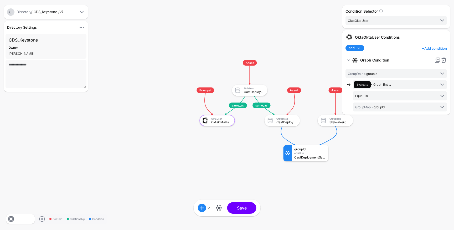
click at [10, 13] on link at bounding box center [10, 11] width 7 height 7
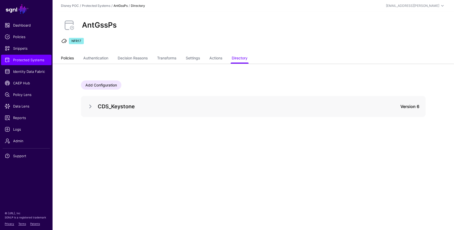
click at [65, 58] on link "Policies" at bounding box center [67, 59] width 13 height 10
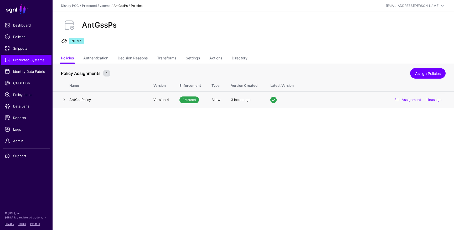
click at [64, 100] on link at bounding box center [64, 100] width 6 height 6
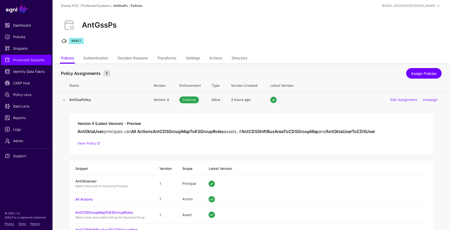
click at [92, 181] on link "AntOktaUser" at bounding box center [85, 181] width 21 height 4
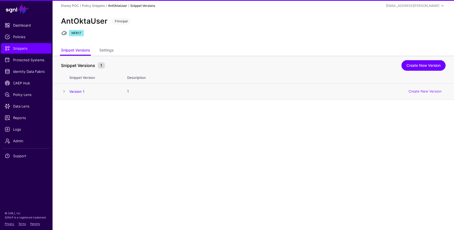
drag, startPoint x: 62, startPoint y: 91, endPoint x: 67, endPoint y: 94, distance: 5.6
click at [62, 91] on span at bounding box center [64, 91] width 6 height 6
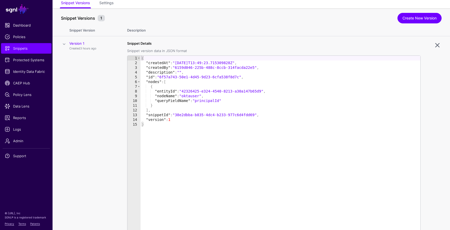
scroll to position [45, 0]
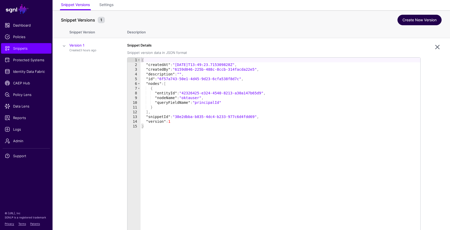
click at [409, 19] on link "Create New Version" at bounding box center [420, 20] width 44 height 11
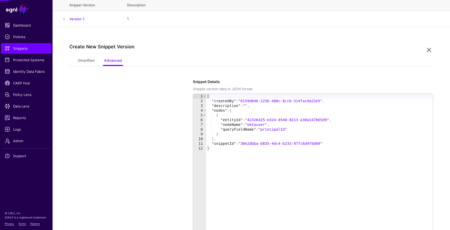
scroll to position [100, 0]
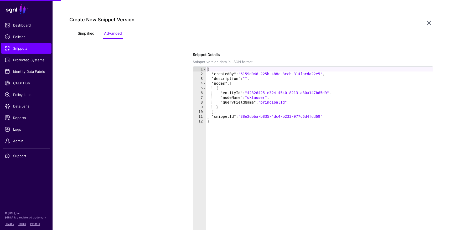
click at [85, 34] on link "Simplified" at bounding box center [86, 34] width 17 height 10
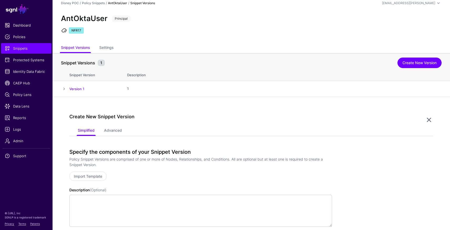
scroll to position [0, 0]
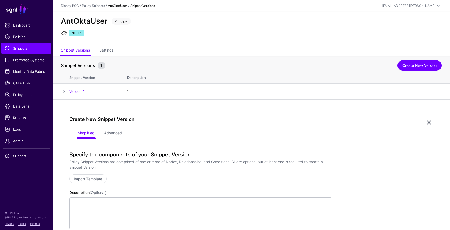
click at [159, 43] on div "AntOktaUser Principal NFR17" at bounding box center [252, 29] width 398 height 34
click at [21, 105] on span "Data Lens" at bounding box center [26, 106] width 43 height 5
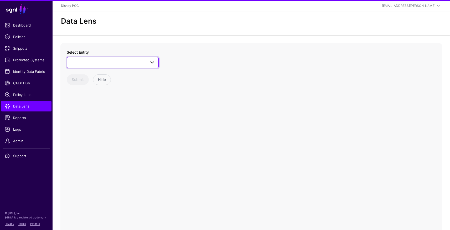
click at [98, 59] on link at bounding box center [113, 62] width 92 height 11
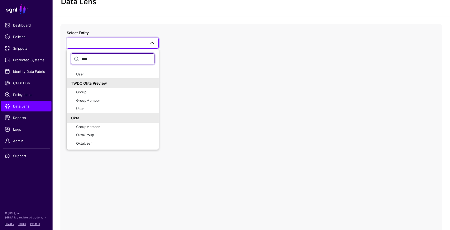
scroll to position [21, 0]
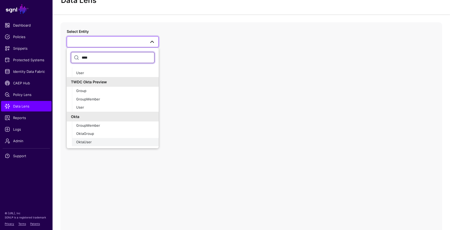
type input "****"
click at [90, 144] on div "OktaUser" at bounding box center [115, 142] width 78 height 5
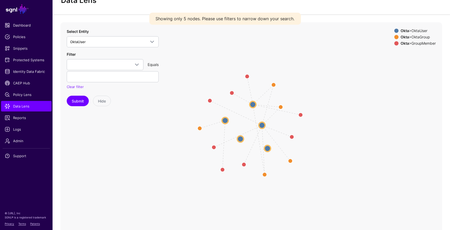
click at [253, 105] on circle at bounding box center [253, 104] width 6 height 6
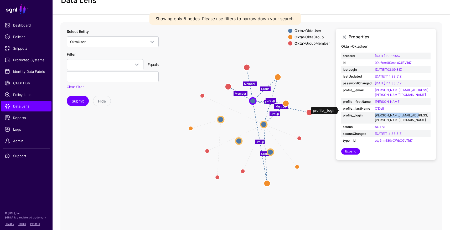
drag, startPoint x: 425, startPoint y: 110, endPoint x: 381, endPoint y: 109, distance: 43.9
click at [381, 112] on td "[PERSON_NAME][EMAIL_ADDRESS][PERSON_NAME][DOMAIN_NAME]" at bounding box center [402, 118] width 57 height 12
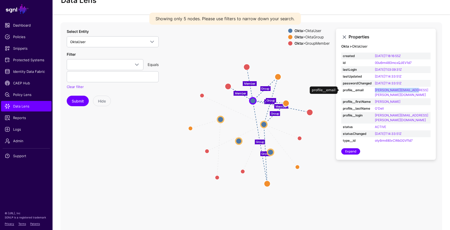
drag, startPoint x: 423, startPoint y: 89, endPoint x: 380, endPoint y: 89, distance: 43.1
click at [380, 89] on td "[PERSON_NAME][EMAIL_ADDRESS][PERSON_NAME][DOMAIN_NAME]" at bounding box center [402, 93] width 57 height 12
copy link "[PERSON_NAME][EMAIL_ADDRESS][PERSON_NAME][DOMAIN_NAME]"
click at [24, 94] on span "Policy Lens" at bounding box center [26, 94] width 43 height 5
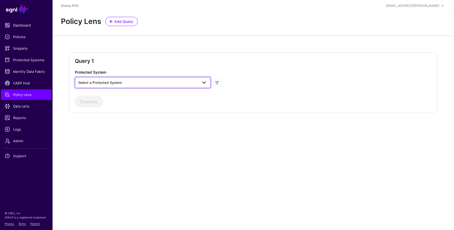
click at [119, 84] on span "Select a Protected System" at bounding box center [100, 82] width 44 height 4
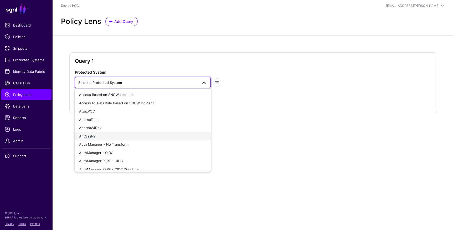
click at [114, 135] on div "AntGssPs" at bounding box center [142, 136] width 127 height 5
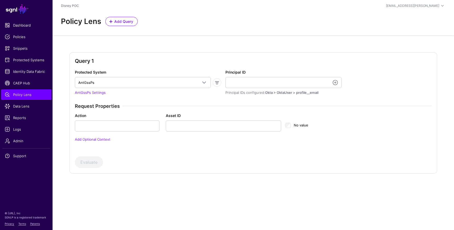
click at [250, 73] on div "Principal ID Principal IDs configured: Okta > OktaUser > profile__email" at bounding box center [284, 82] width 116 height 26
click at [251, 80] on input "Principal ID" at bounding box center [284, 82] width 116 height 11
paste input "**********"
type input "**********"
click at [86, 164] on div "Evaluate Validate" at bounding box center [253, 162] width 357 height 12
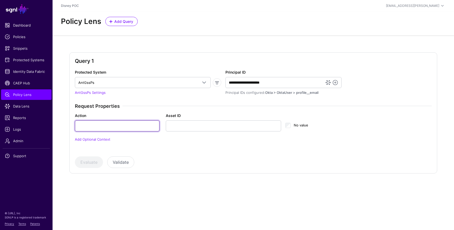
click at [106, 126] on input "Action" at bounding box center [117, 125] width 85 height 11
type input "******"
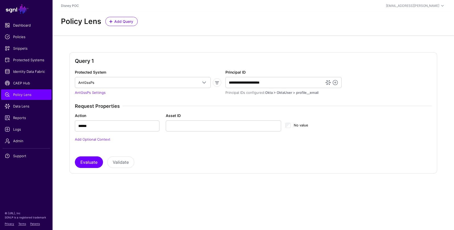
click at [175, 154] on div "Protected System AntGssPs Access Based on SNOW Incident Access to AWS Role Base…" at bounding box center [253, 118] width 357 height 99
drag, startPoint x: 93, startPoint y: 163, endPoint x: 131, endPoint y: 155, distance: 38.1
click at [94, 163] on button "Evaluate" at bounding box center [89, 162] width 28 height 12
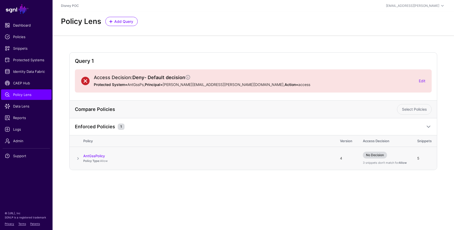
click at [78, 157] on span at bounding box center [78, 158] width 6 height 6
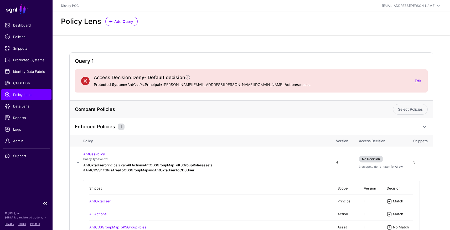
click at [21, 95] on span "Policy Lens" at bounding box center [26, 94] width 43 height 5
click at [21, 69] on span "Identity Data Fabric" at bounding box center [26, 71] width 43 height 5
